Goal: Task Accomplishment & Management: Manage account settings

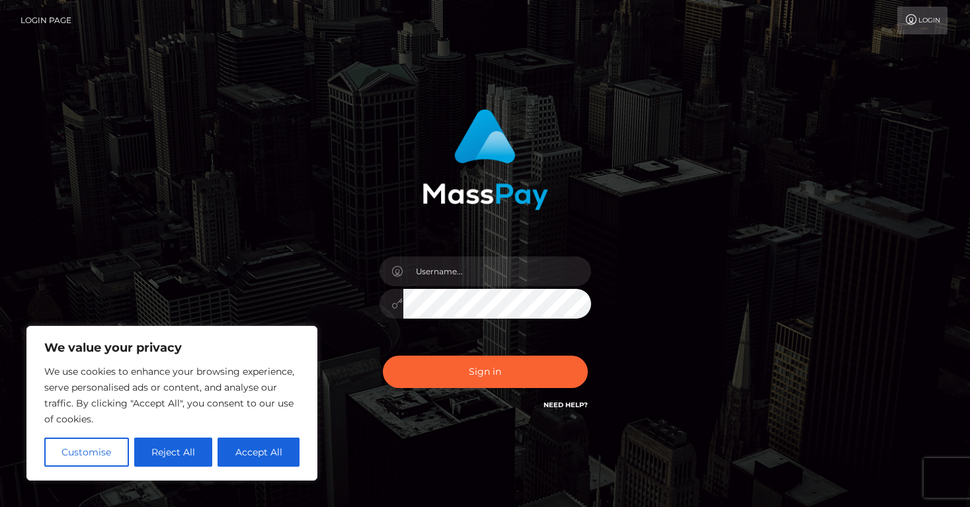
click at [498, 256] on div at bounding box center [484, 297] width 231 height 101
click at [506, 272] on input "text" at bounding box center [497, 271] width 188 height 30
click at [210, 453] on button "Reject All" at bounding box center [173, 452] width 79 height 29
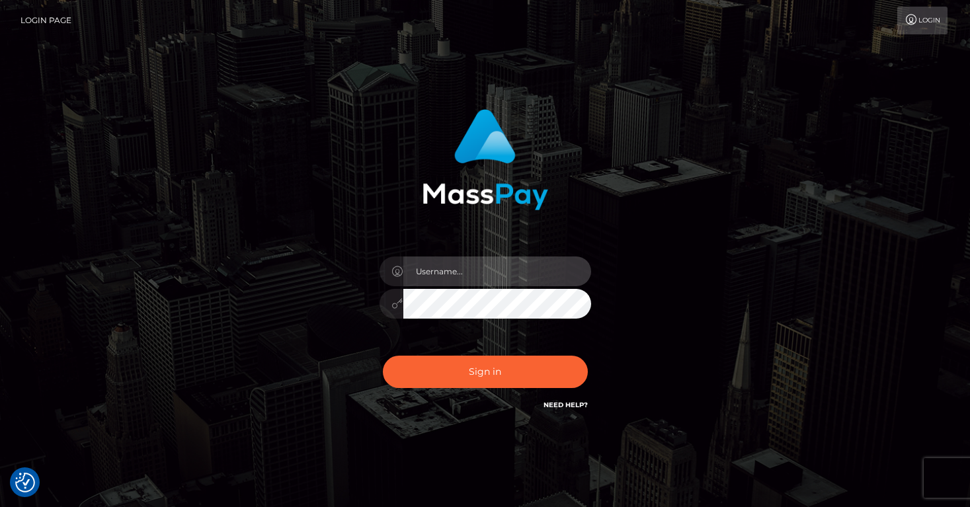
click at [479, 274] on input "text" at bounding box center [497, 271] width 188 height 30
type input "[EMAIL_ADDRESS][DOMAIN_NAME]"
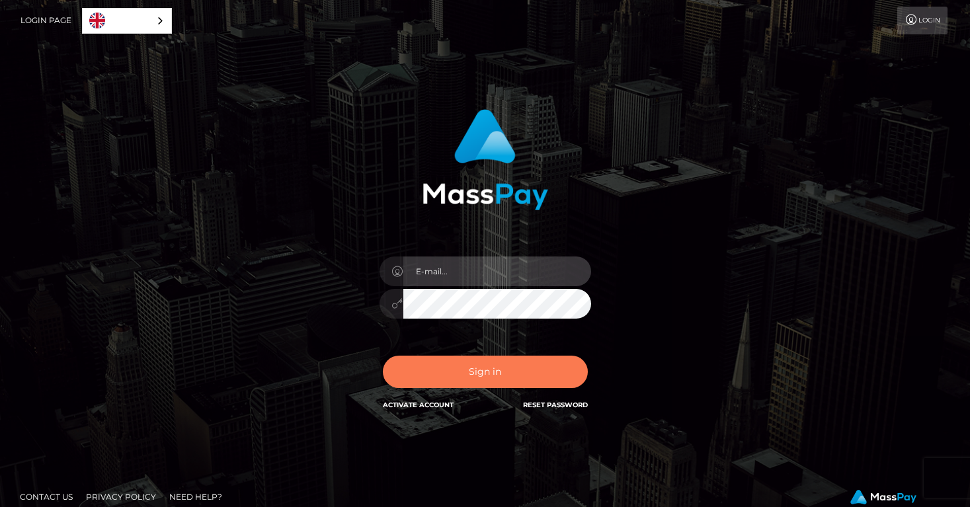
type input "[EMAIL_ADDRESS][DOMAIN_NAME]"
click at [520, 367] on button "Sign in" at bounding box center [485, 372] width 205 height 32
